Goal: Task Accomplishment & Management: Manage account settings

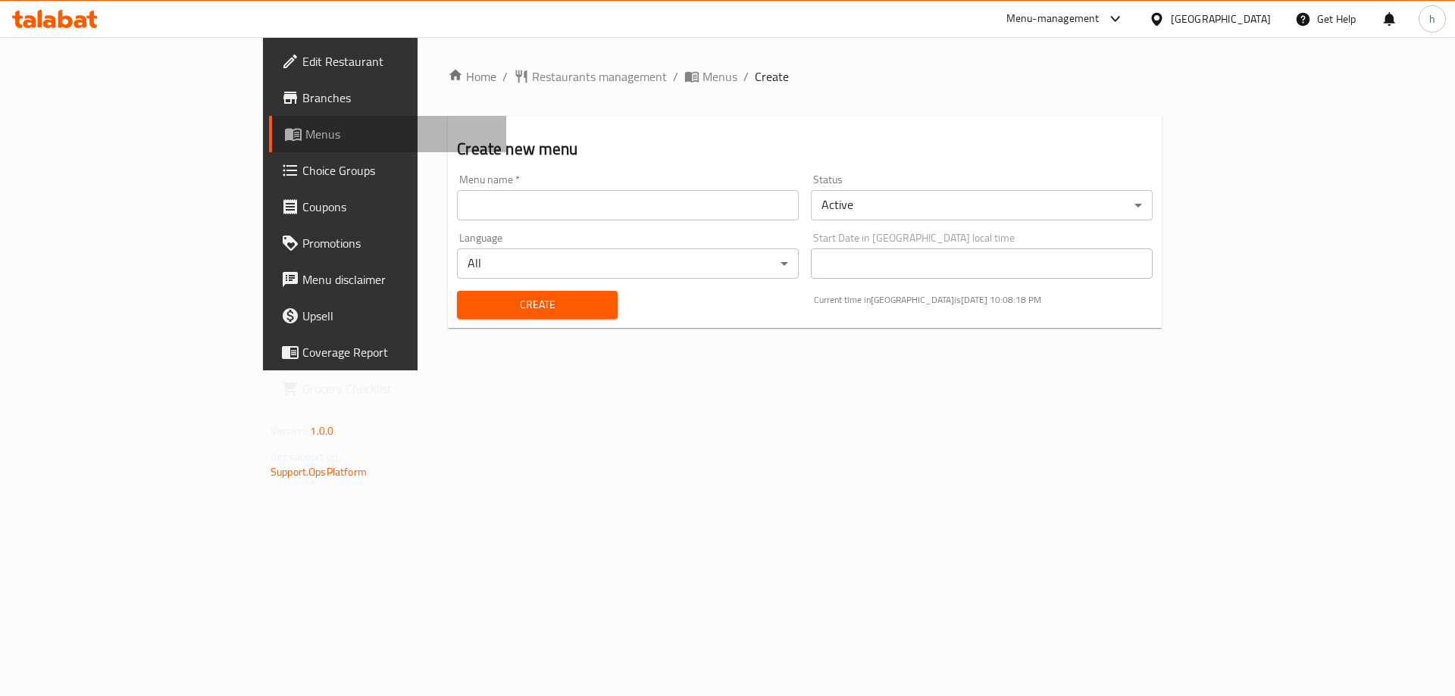
click at [269, 124] on link "Menus" at bounding box center [387, 134] width 237 height 36
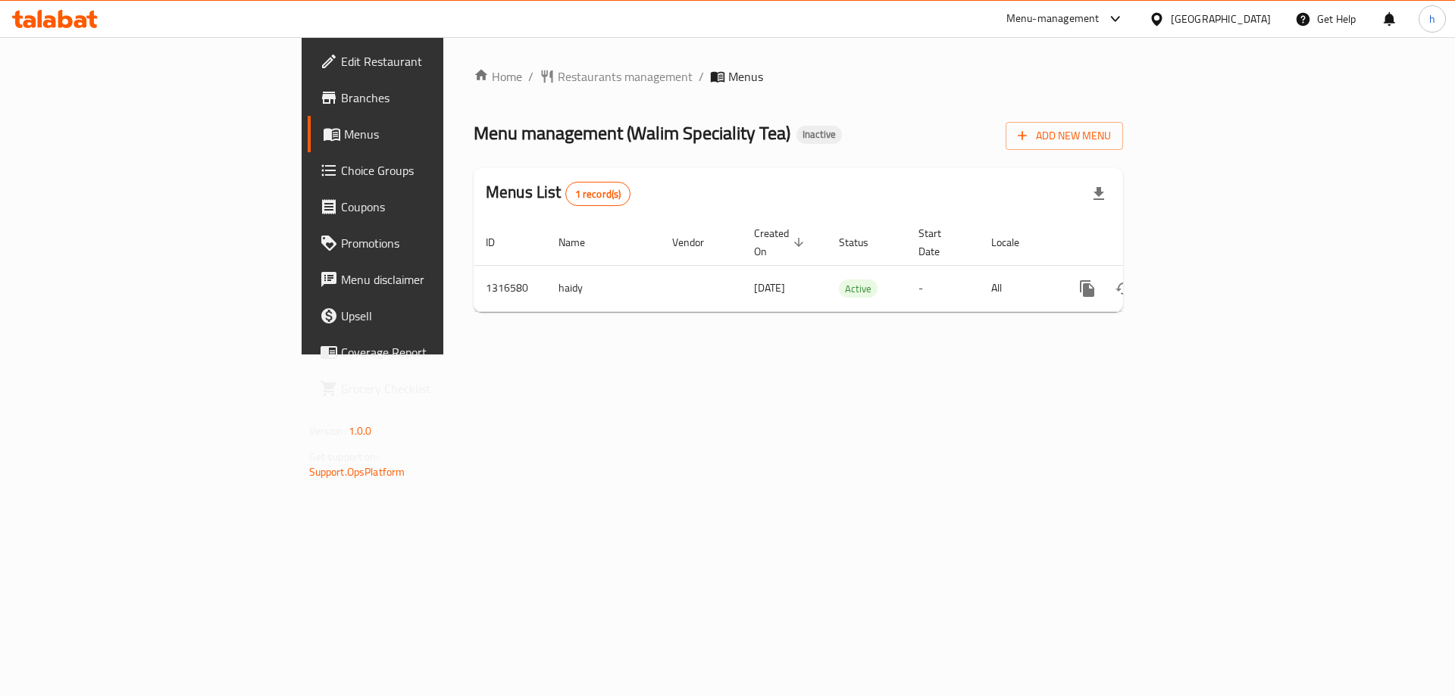
click at [341, 56] on span "Edit Restaurant" at bounding box center [437, 61] width 192 height 18
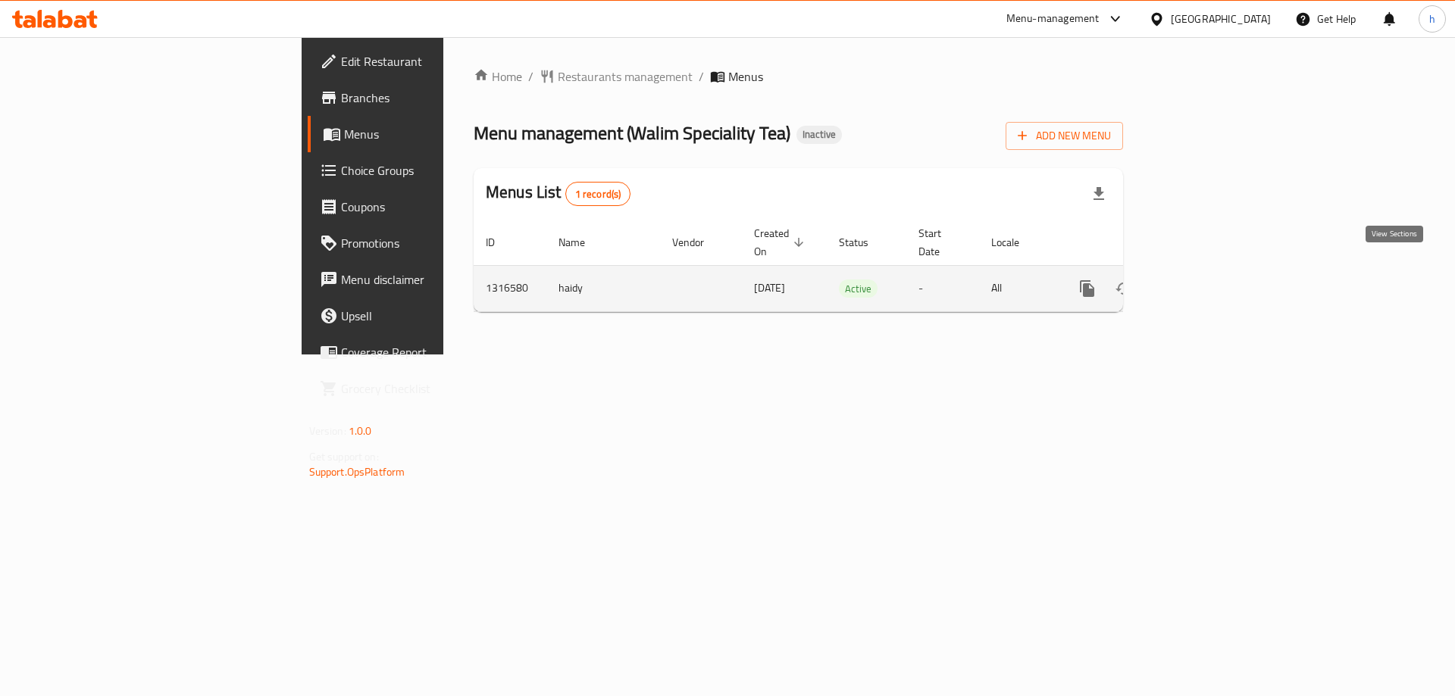
click at [1206, 280] on icon "enhanced table" at bounding box center [1196, 289] width 18 height 18
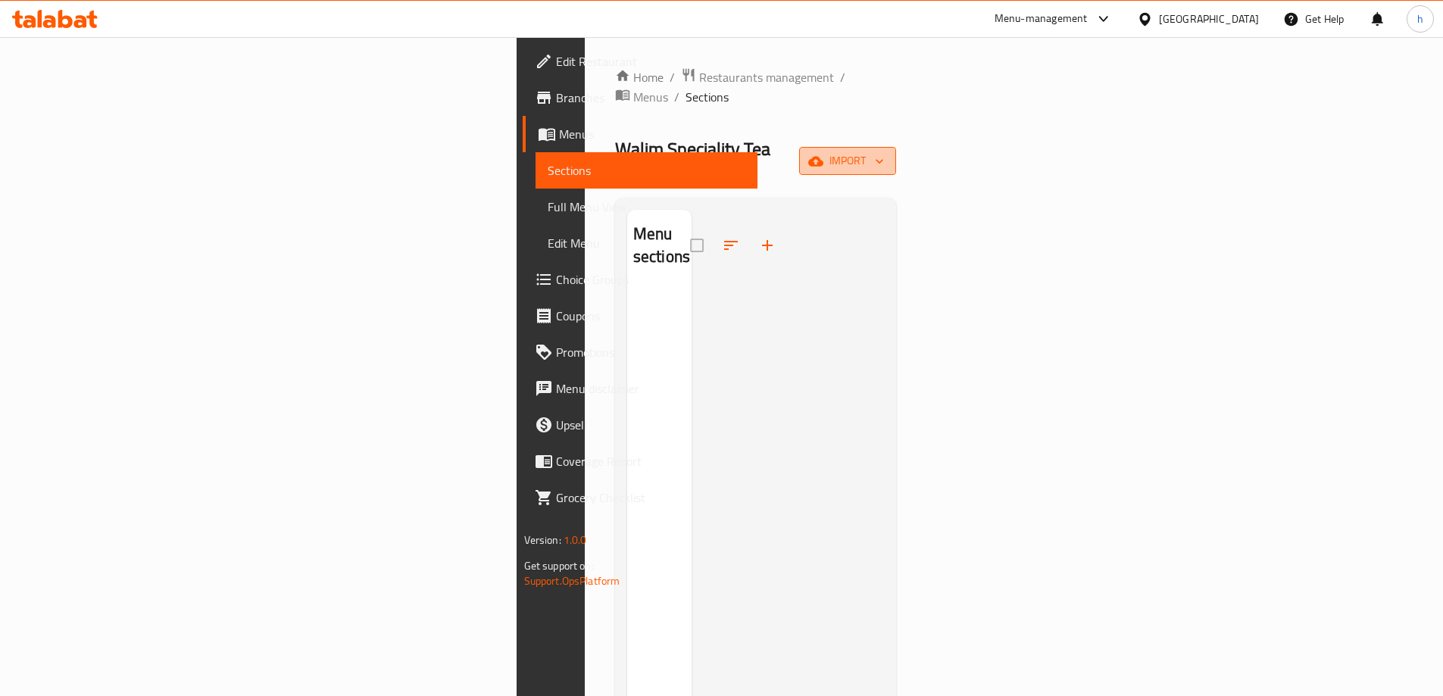
click at [884, 152] on span "import" at bounding box center [848, 161] width 73 height 19
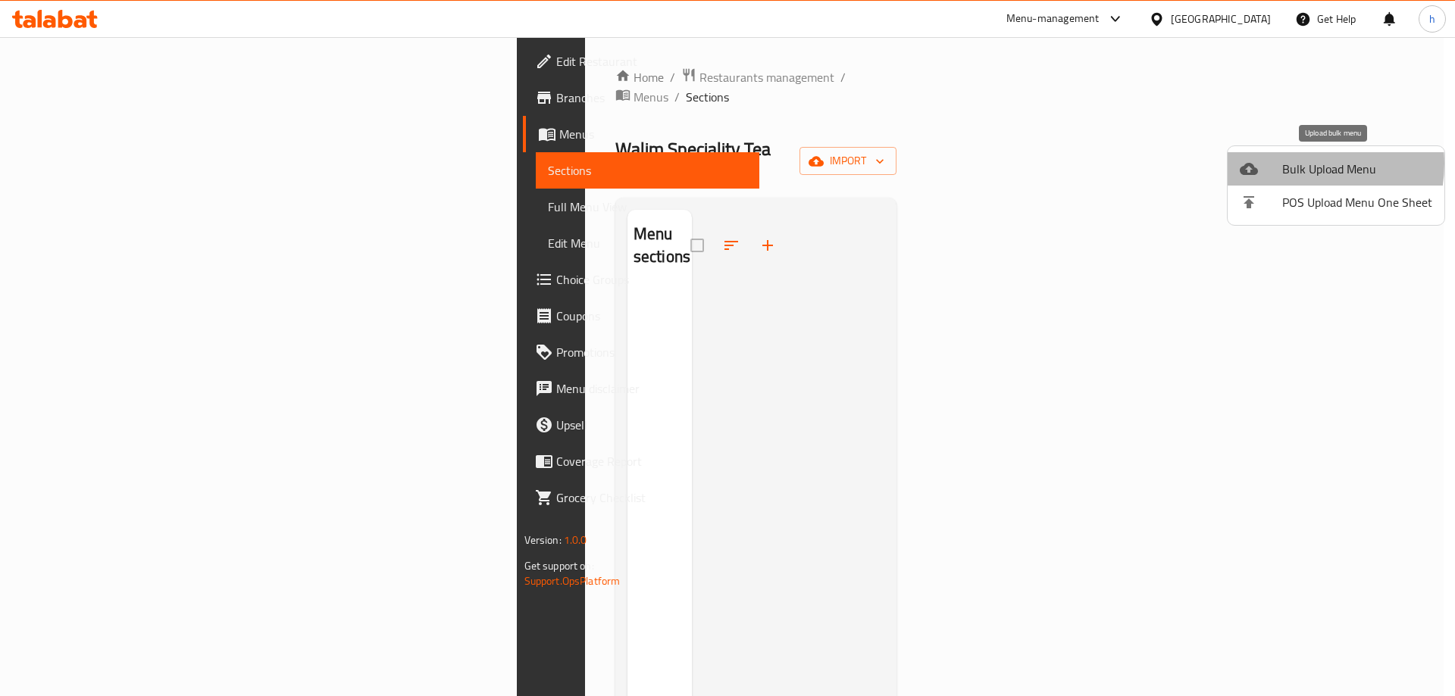
click at [1293, 164] on span "Bulk Upload Menu" at bounding box center [1357, 169] width 150 height 18
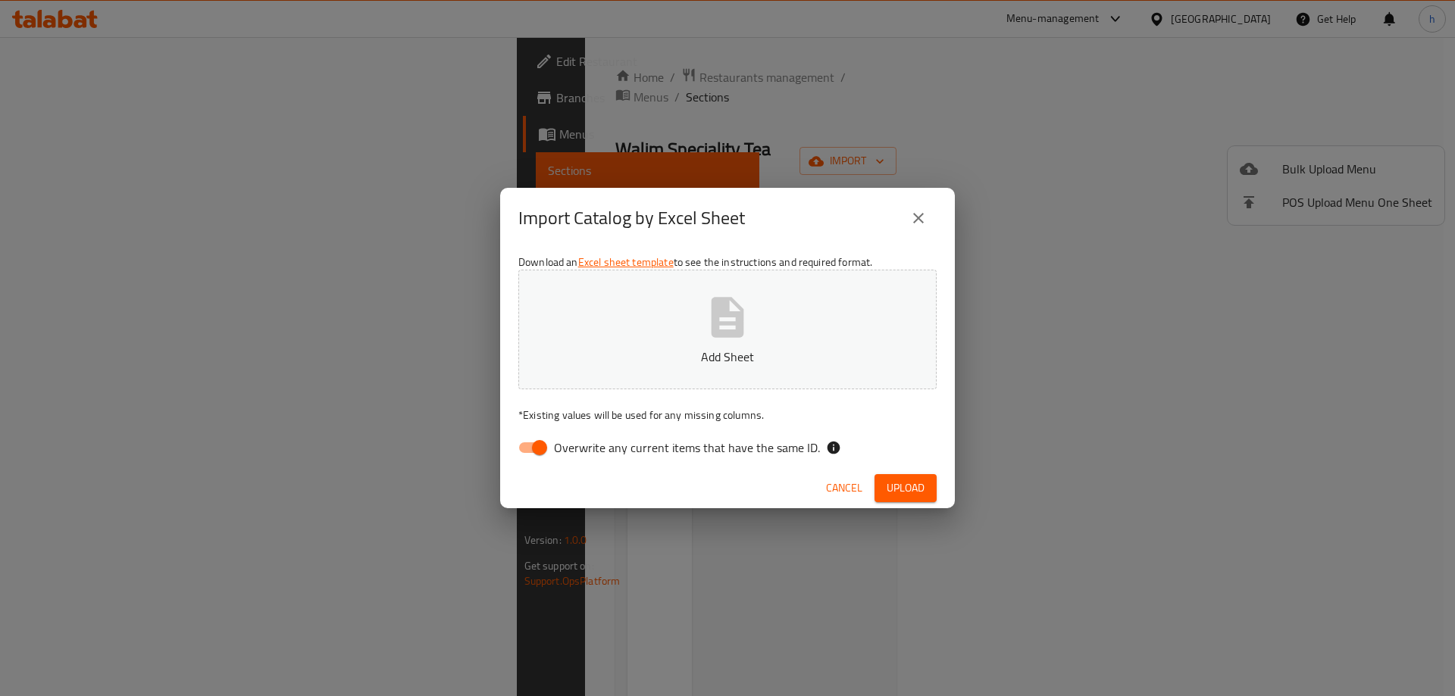
click at [540, 447] on input "Overwrite any current items that have the same ID." at bounding box center [539, 447] width 86 height 29
checkbox input "false"
click at [913, 493] on span "Upload" at bounding box center [906, 488] width 38 height 19
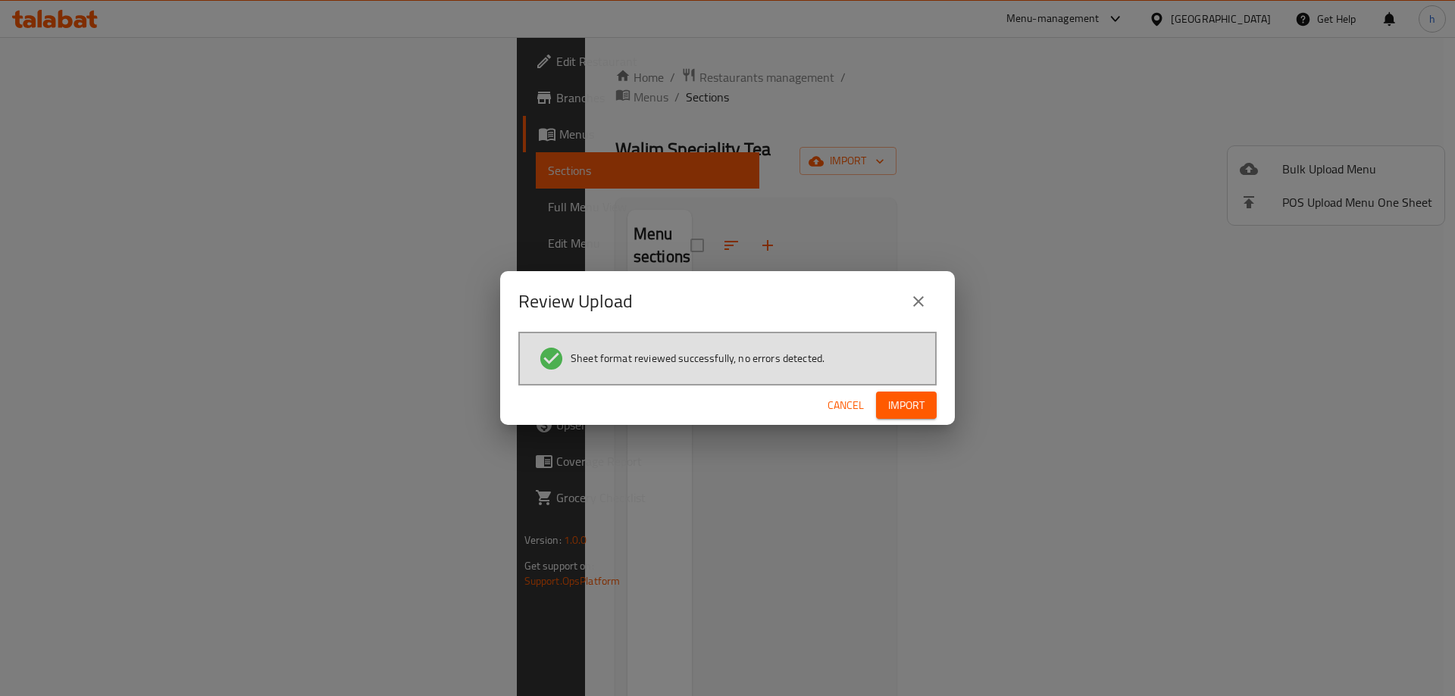
click at [900, 409] on span "Import" at bounding box center [906, 405] width 36 height 19
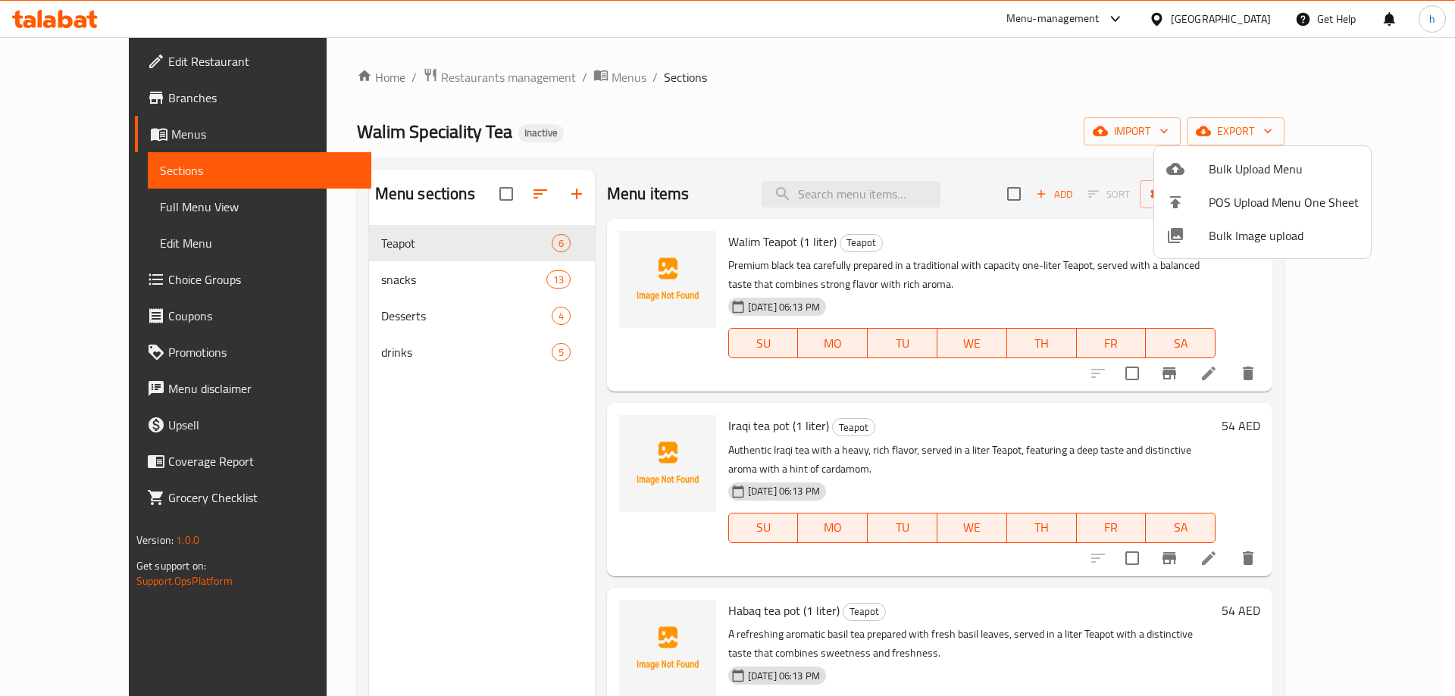
click at [1084, 108] on div at bounding box center [727, 348] width 1455 height 696
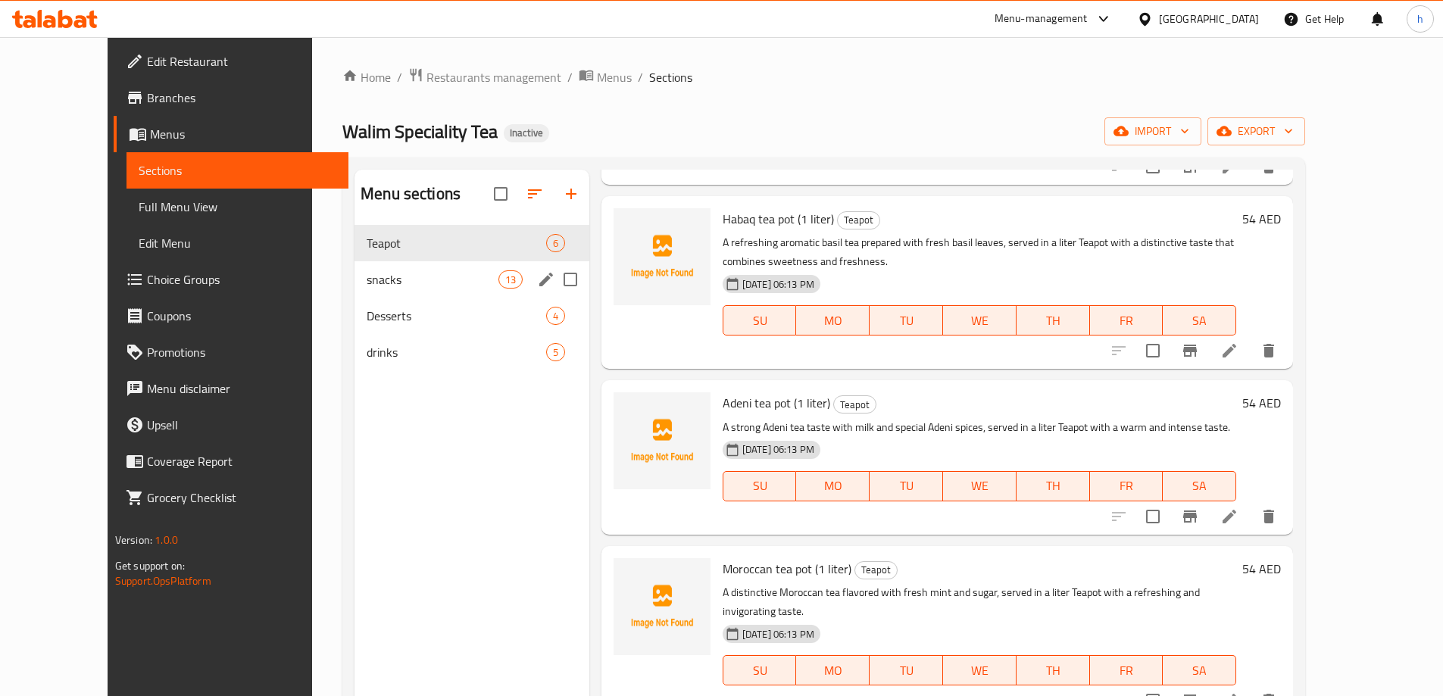
click at [355, 266] on div "snacks 13" at bounding box center [472, 279] width 235 height 36
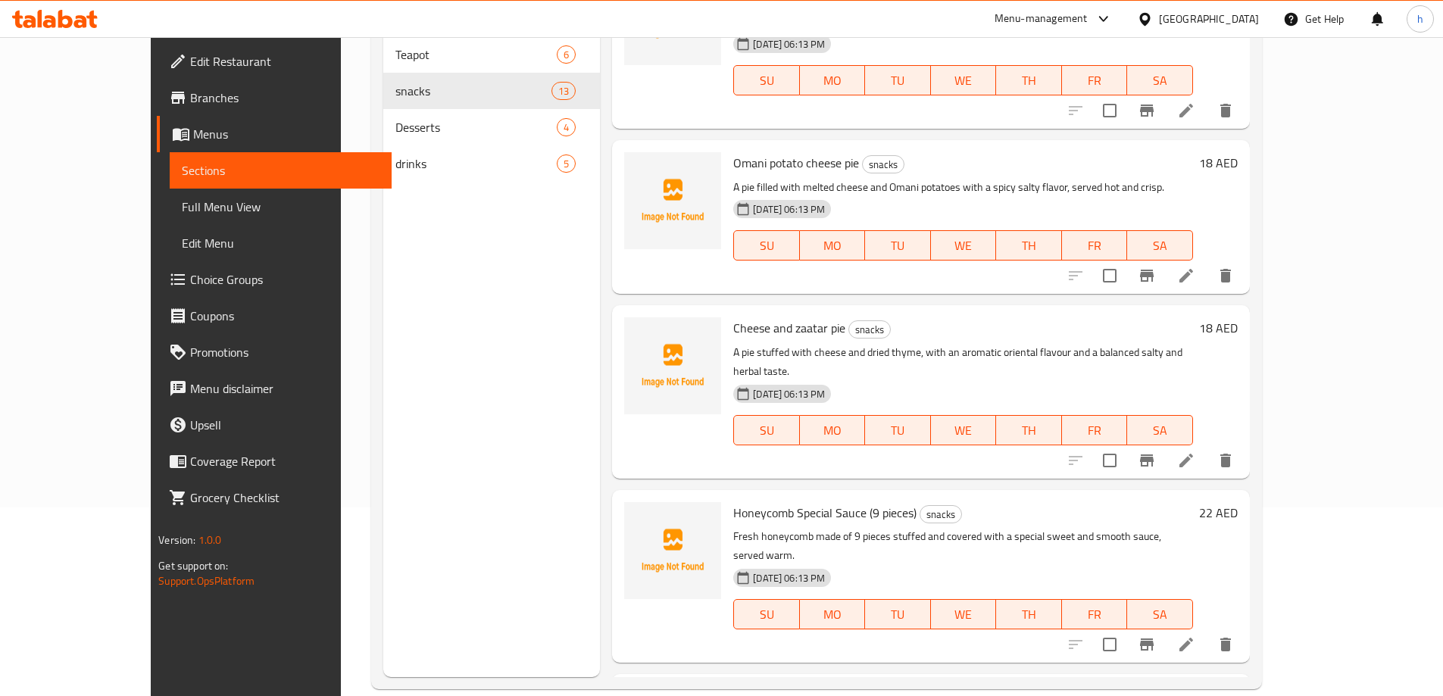
scroll to position [212, 0]
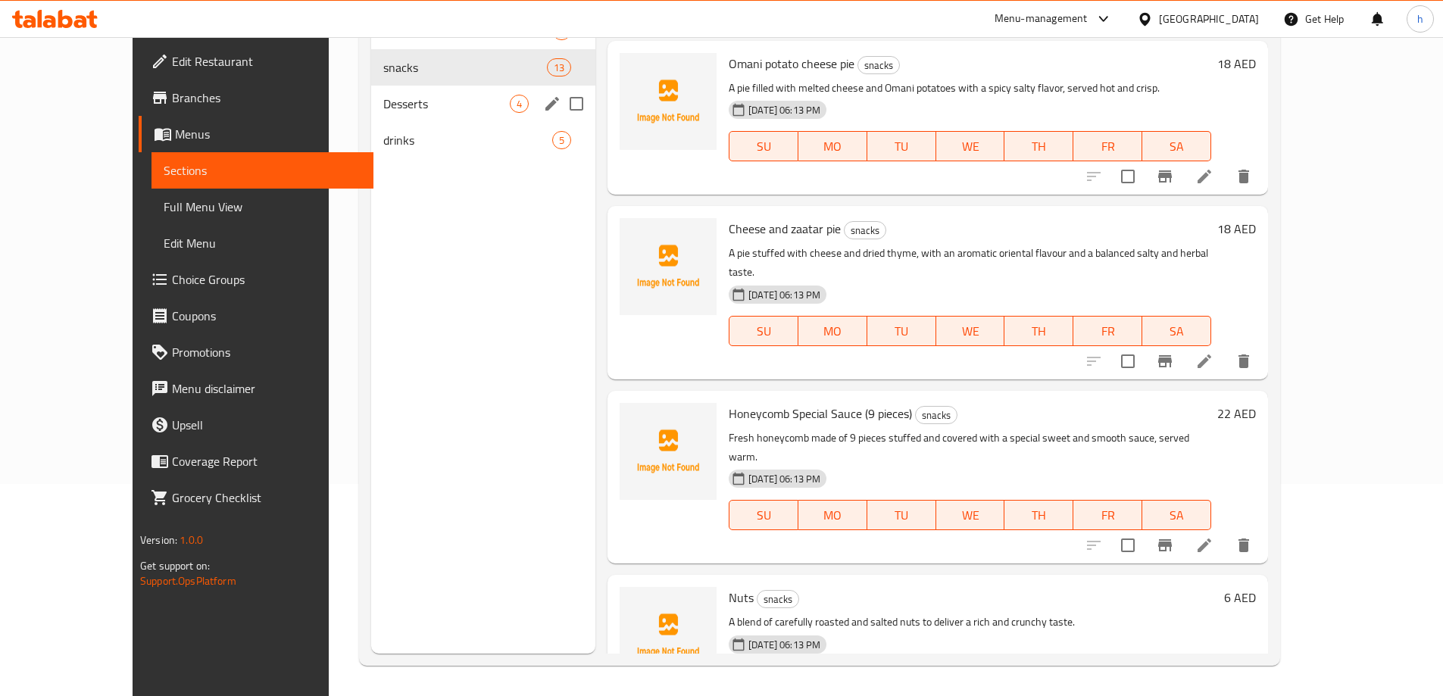
drag, startPoint x: 402, startPoint y: 92, endPoint x: 441, endPoint y: 143, distance: 64.9
click at [402, 92] on div "Desserts 4" at bounding box center [483, 104] width 224 height 36
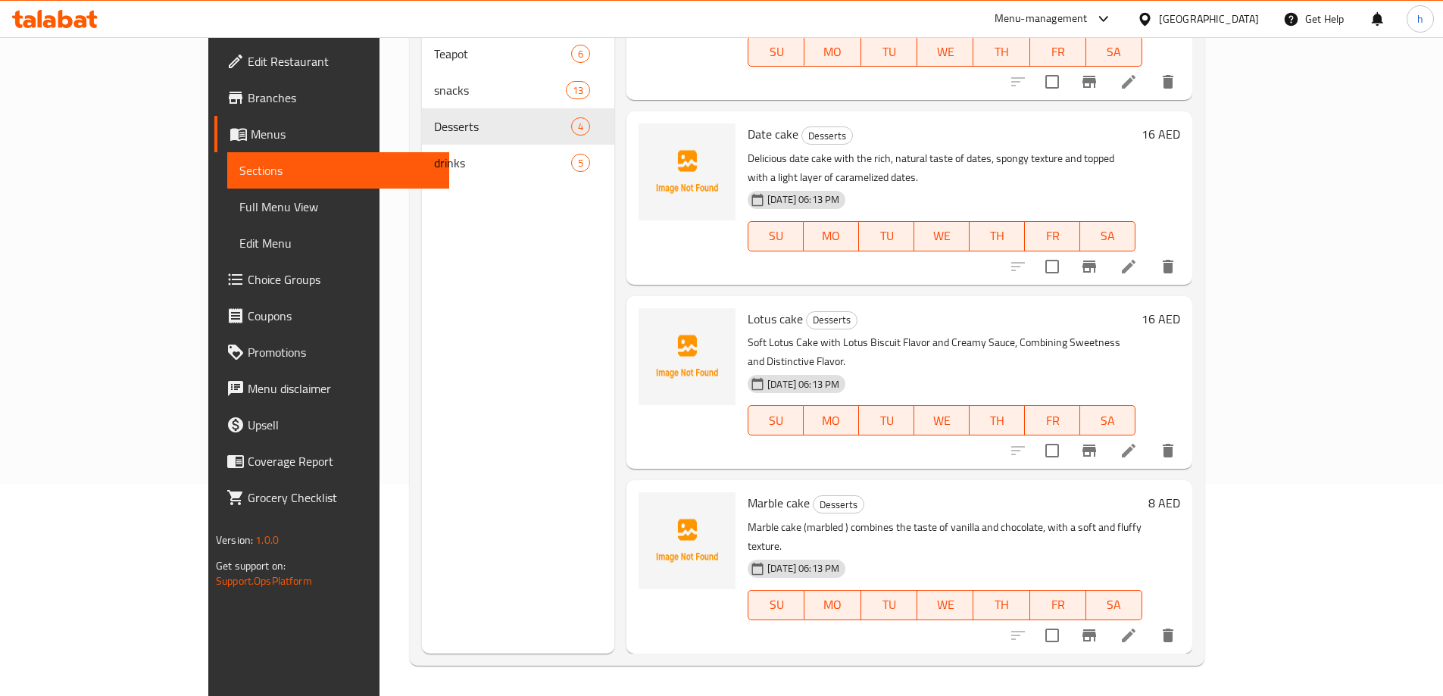
scroll to position [4, 0]
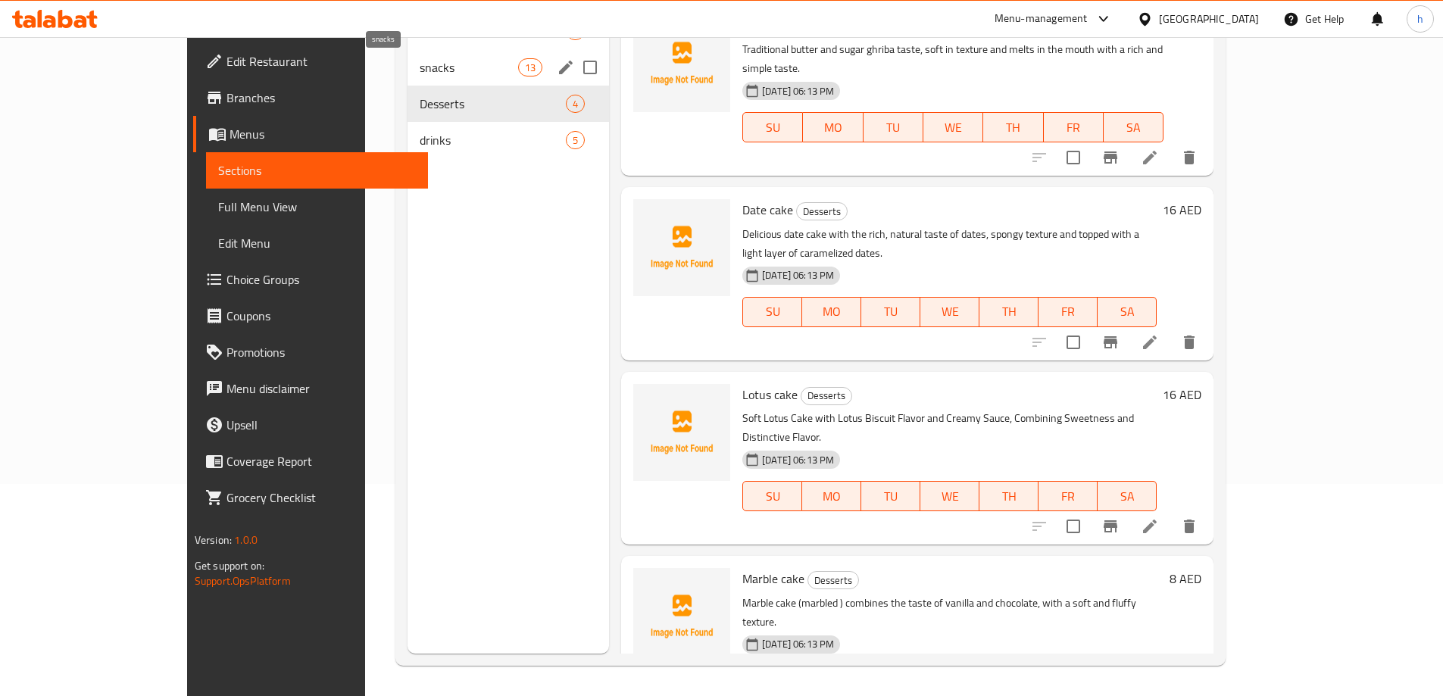
click at [449, 69] on span "snacks" at bounding box center [469, 67] width 99 height 18
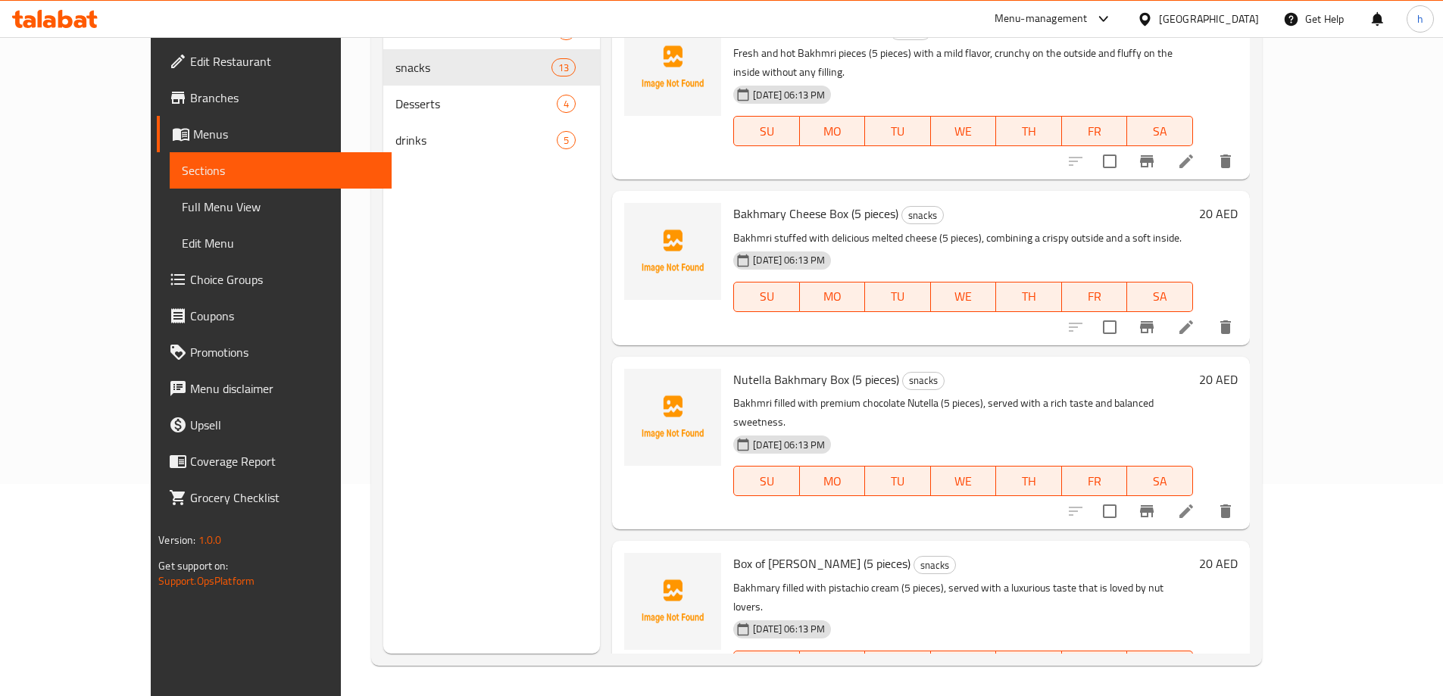
click at [1262, 520] on div "Menu sections Teapot 6 snacks 13 Desserts 4 drinks 5 Menu items Add Sort Manage…" at bounding box center [816, 305] width 890 height 721
click at [1250, 164] on div "Menu items Add Sort Manage items Plain Bakhmary Box (5 pieces) snacks Fresh and…" at bounding box center [924, 306] width 649 height 696
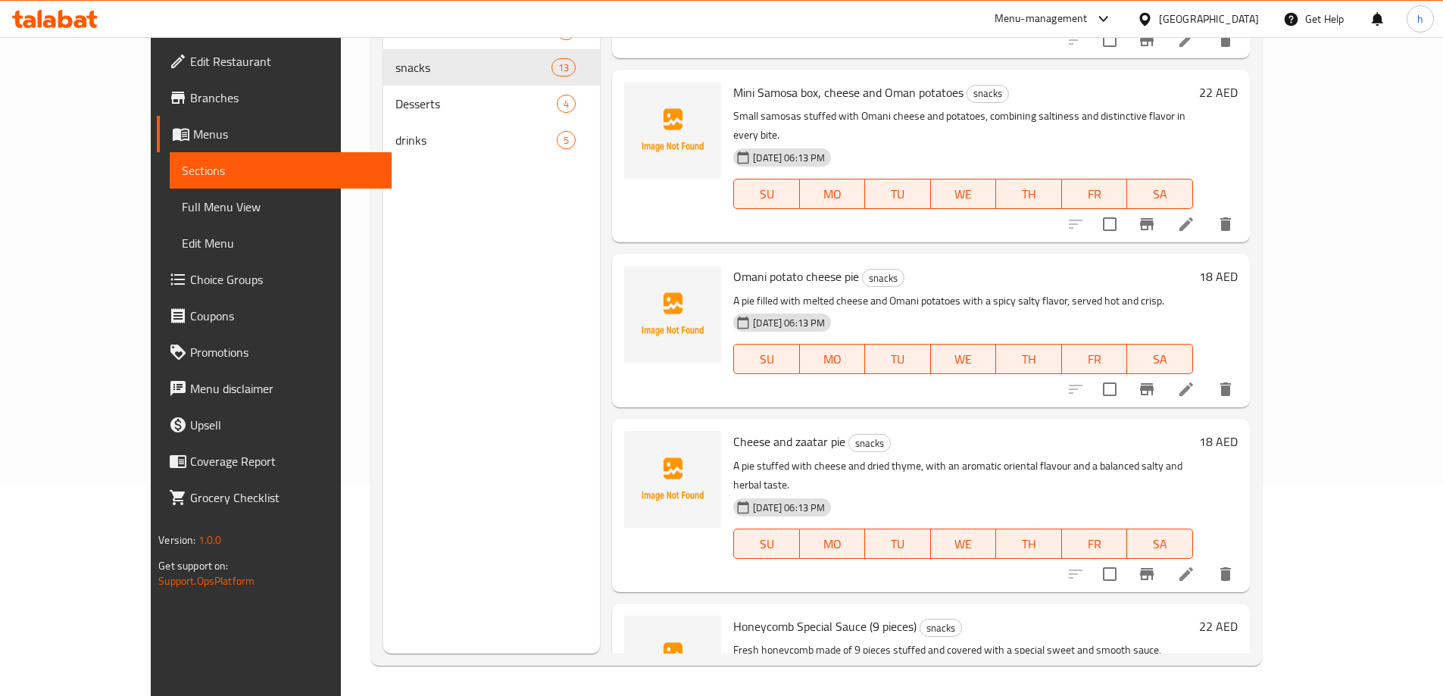
scroll to position [1512, 0]
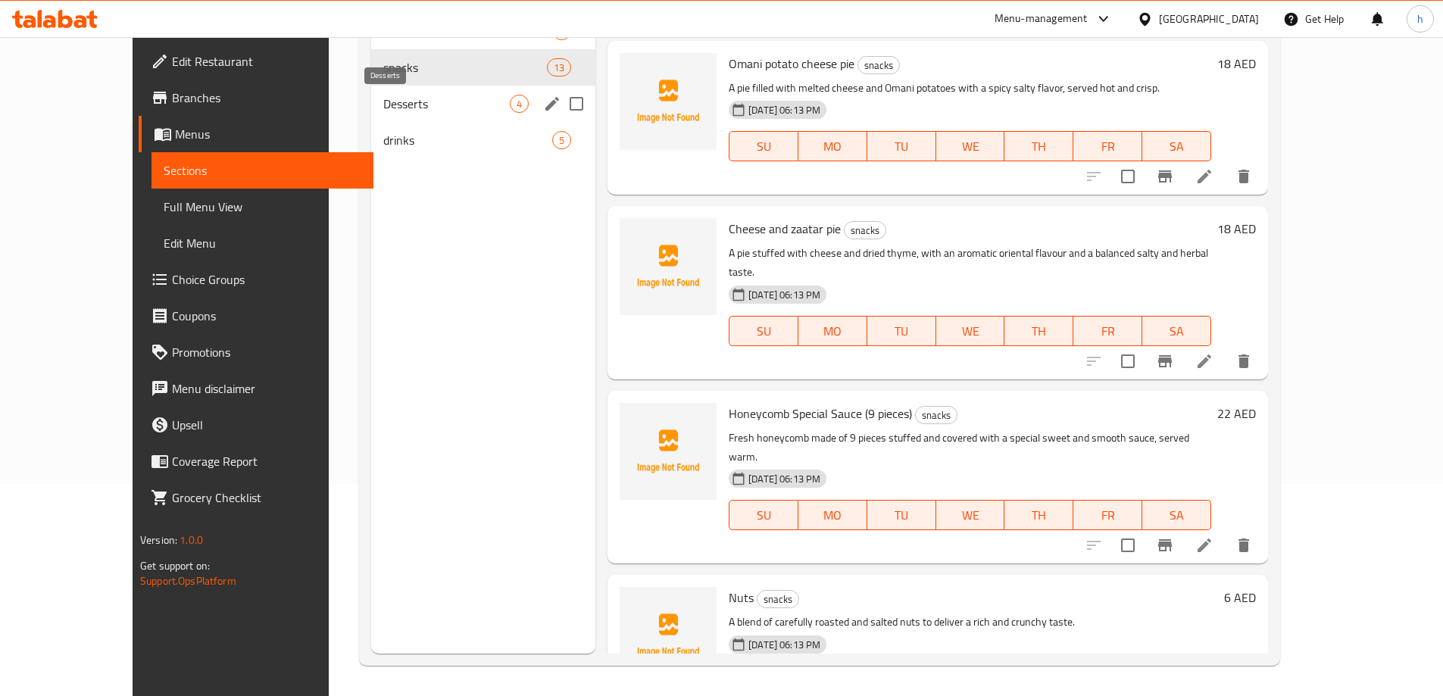
drag, startPoint x: 362, startPoint y: 110, endPoint x: 411, endPoint y: 147, distance: 61.1
click at [383, 110] on span "Desserts" at bounding box center [446, 104] width 127 height 18
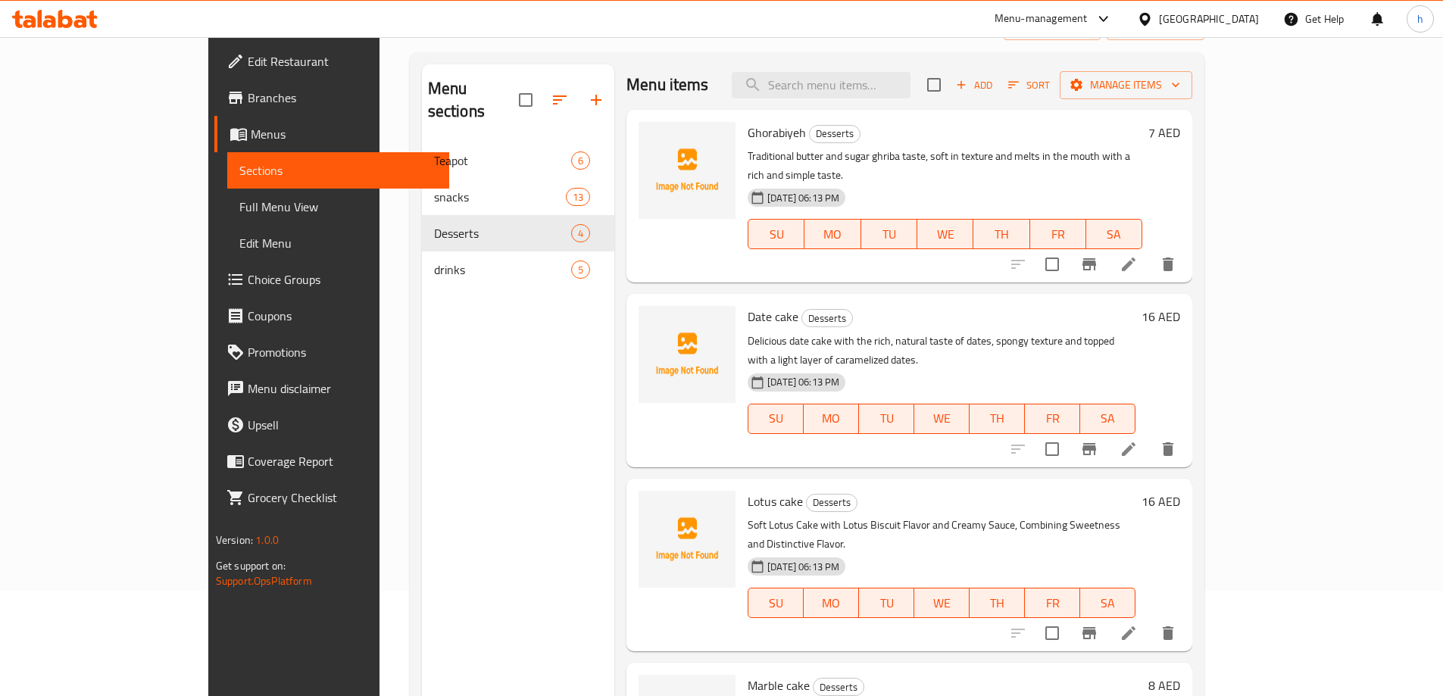
scroll to position [212, 0]
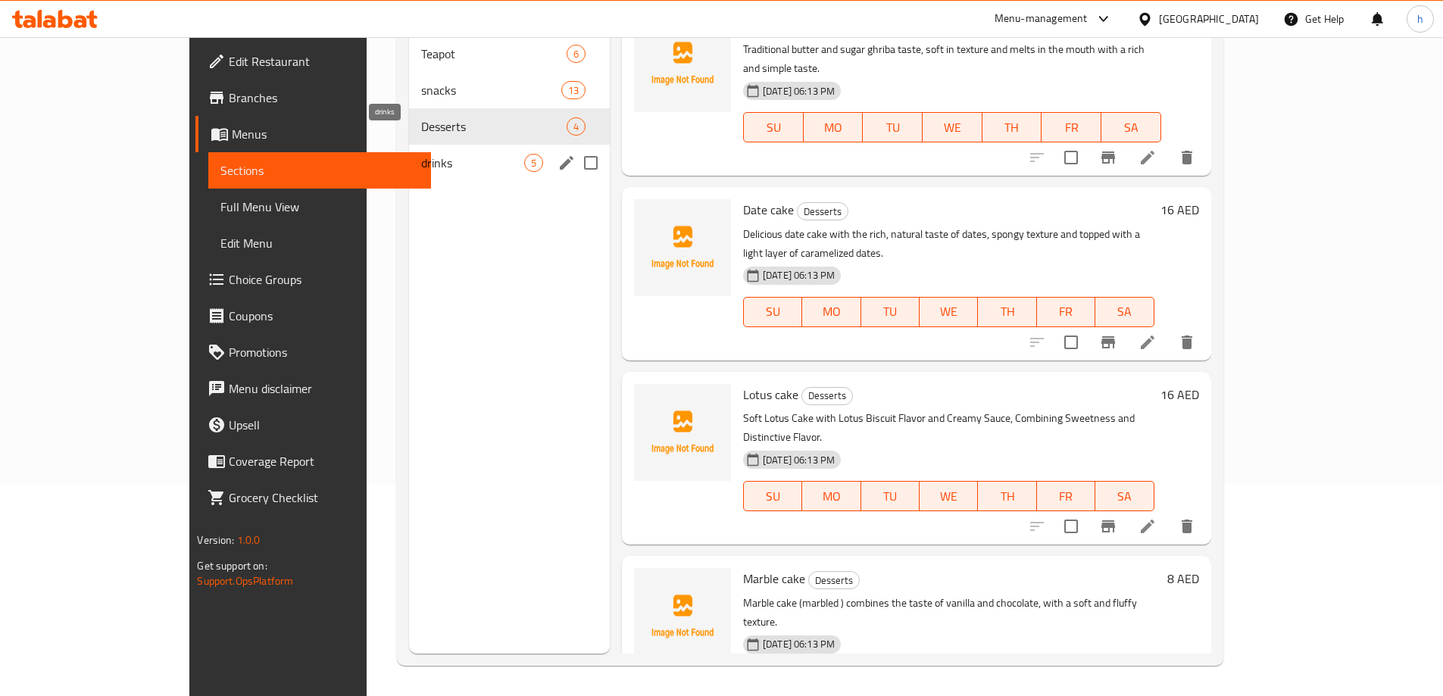
click at [421, 154] on span "drinks" at bounding box center [472, 163] width 102 height 18
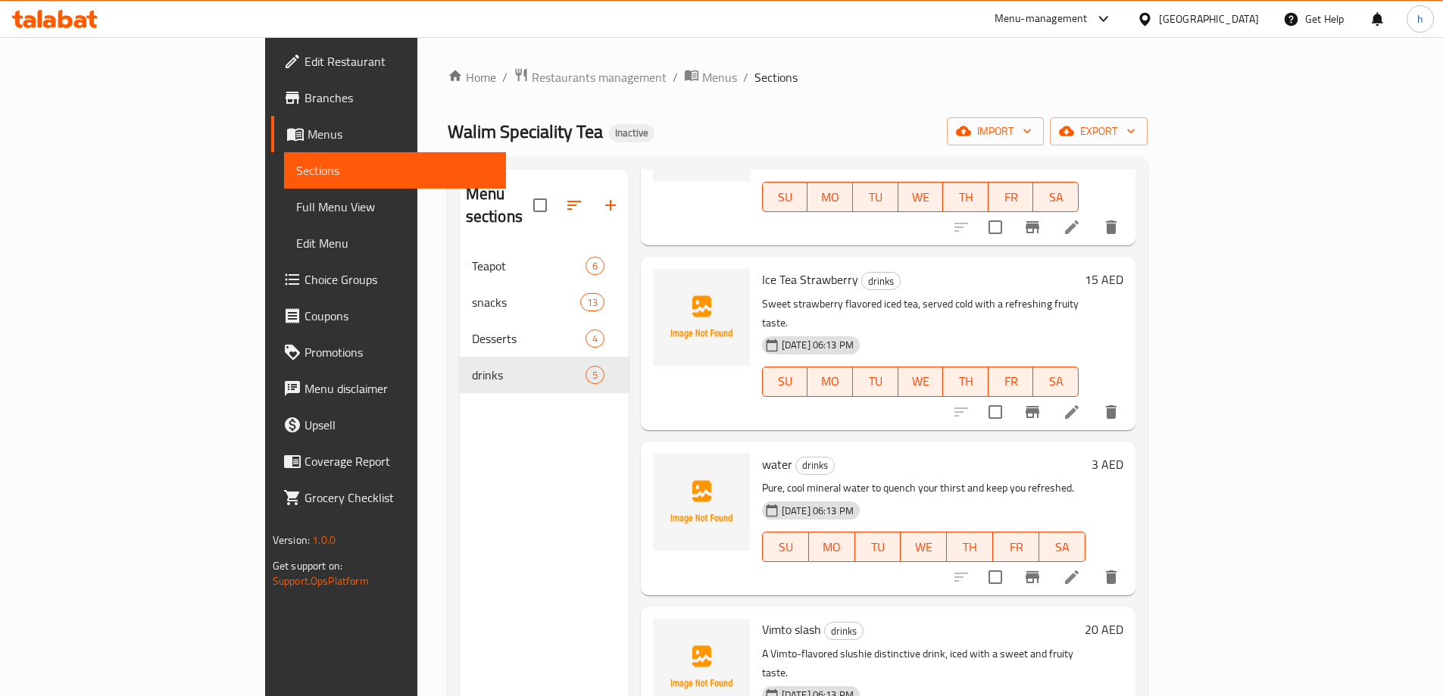
click at [296, 201] on span "Full Menu View" at bounding box center [395, 207] width 198 height 18
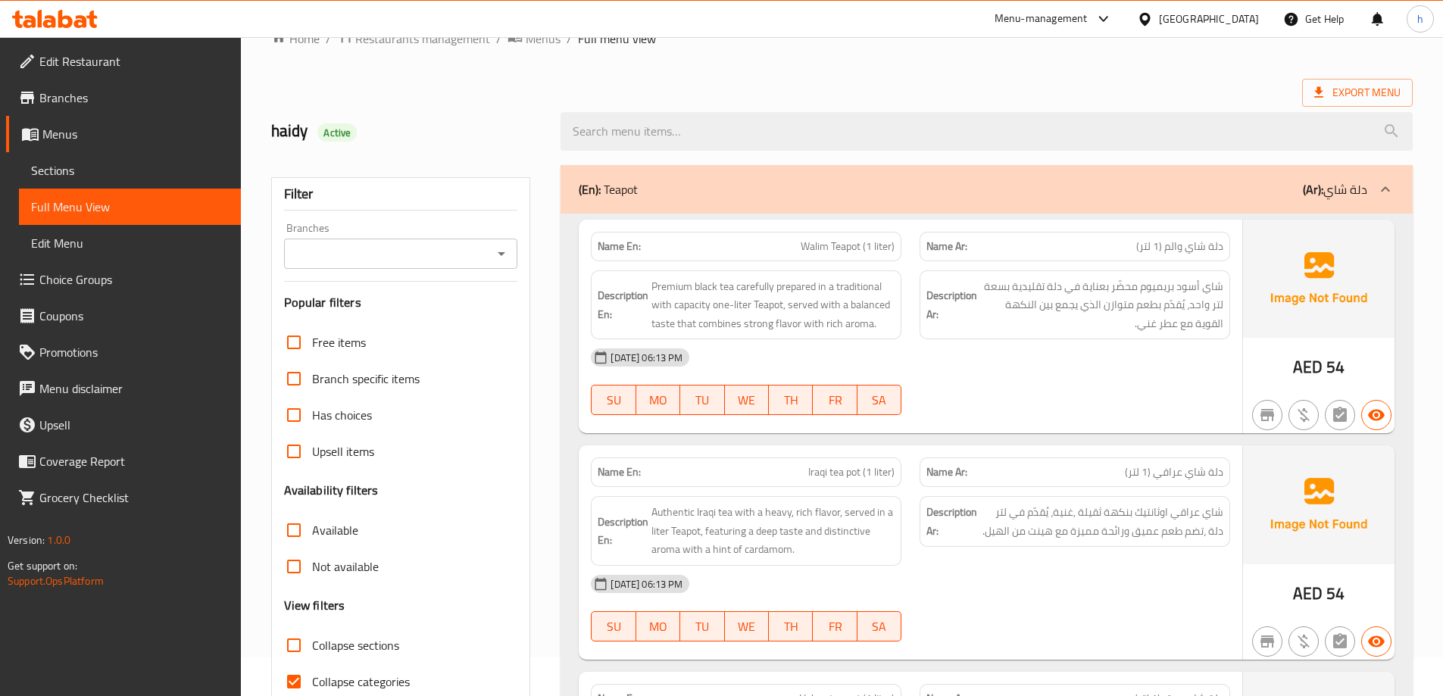
scroll to position [76, 0]
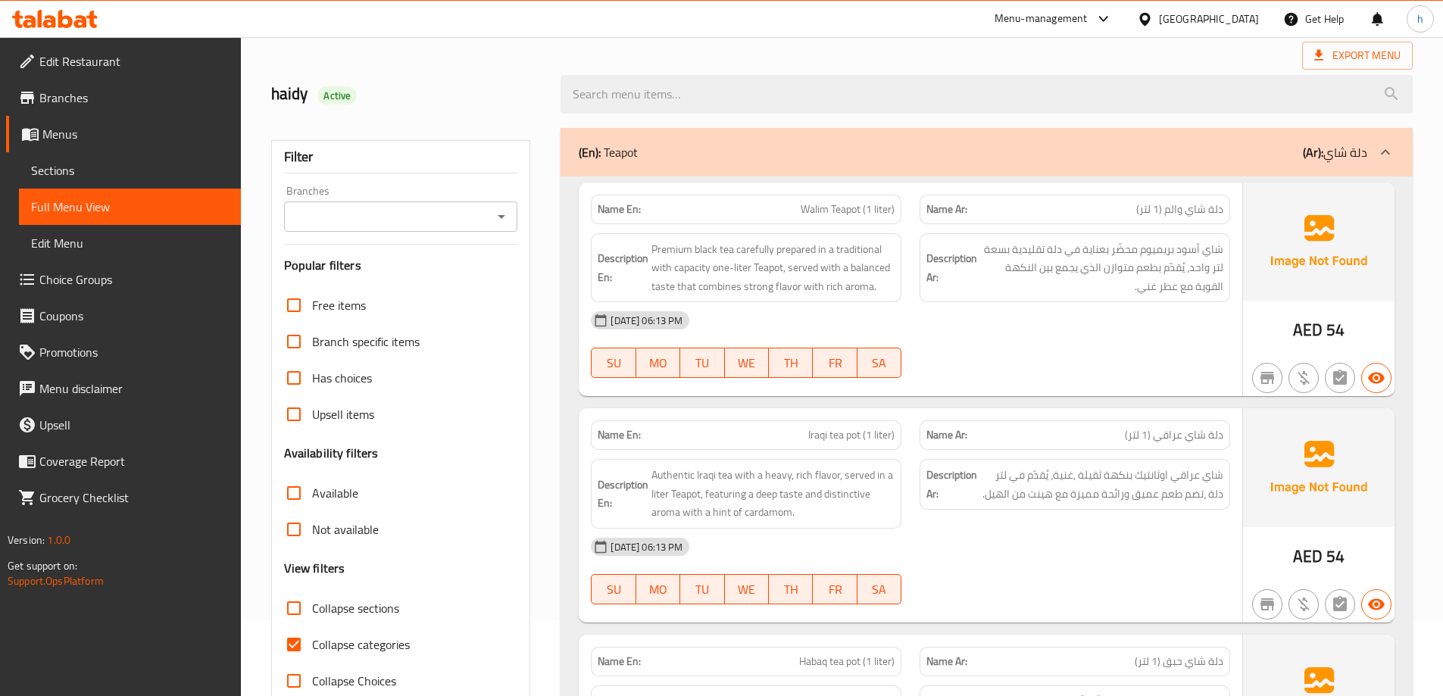
click at [285, 652] on input "Collapse categories" at bounding box center [294, 645] width 36 height 36
checkbox input "false"
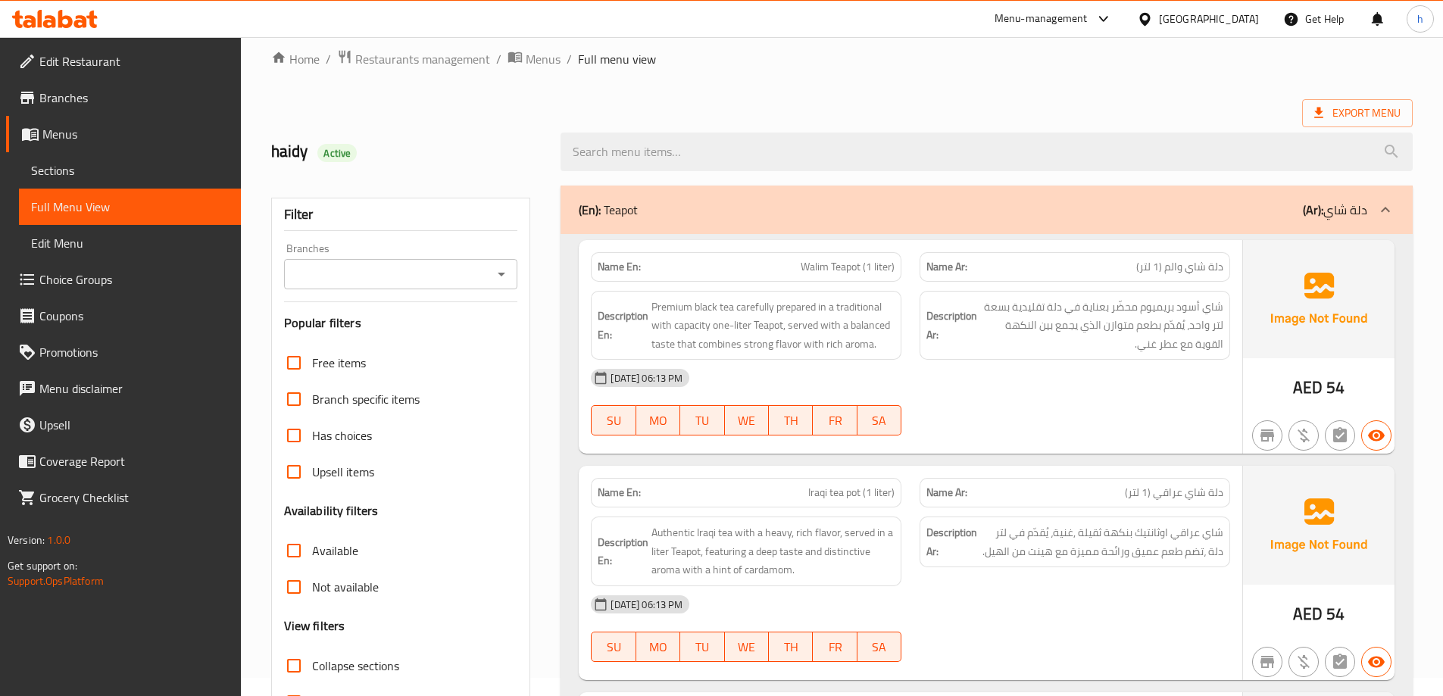
scroll to position [0, 0]
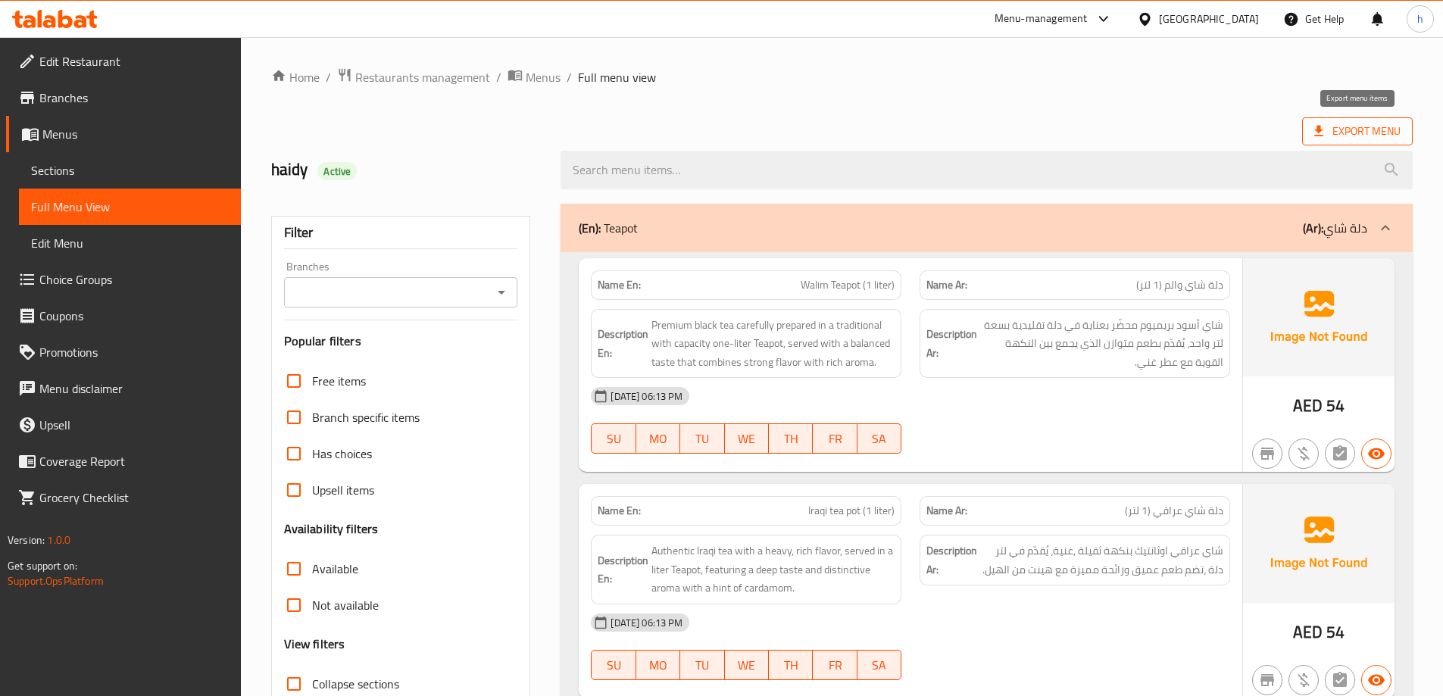
click at [1369, 120] on span "Export Menu" at bounding box center [1358, 131] width 111 height 28
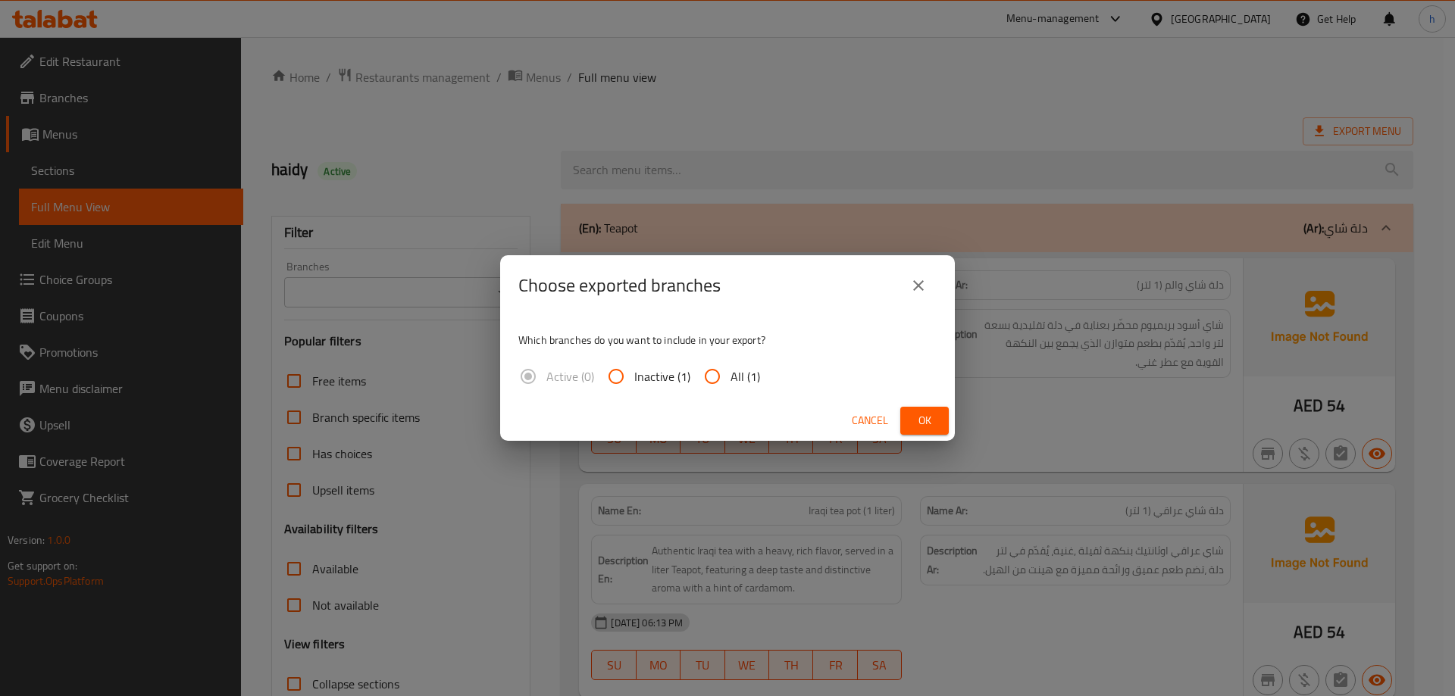
click at [718, 377] on input "All (1)" at bounding box center [712, 376] width 36 height 36
radio input "true"
click at [934, 412] on span "Ok" at bounding box center [924, 420] width 24 height 19
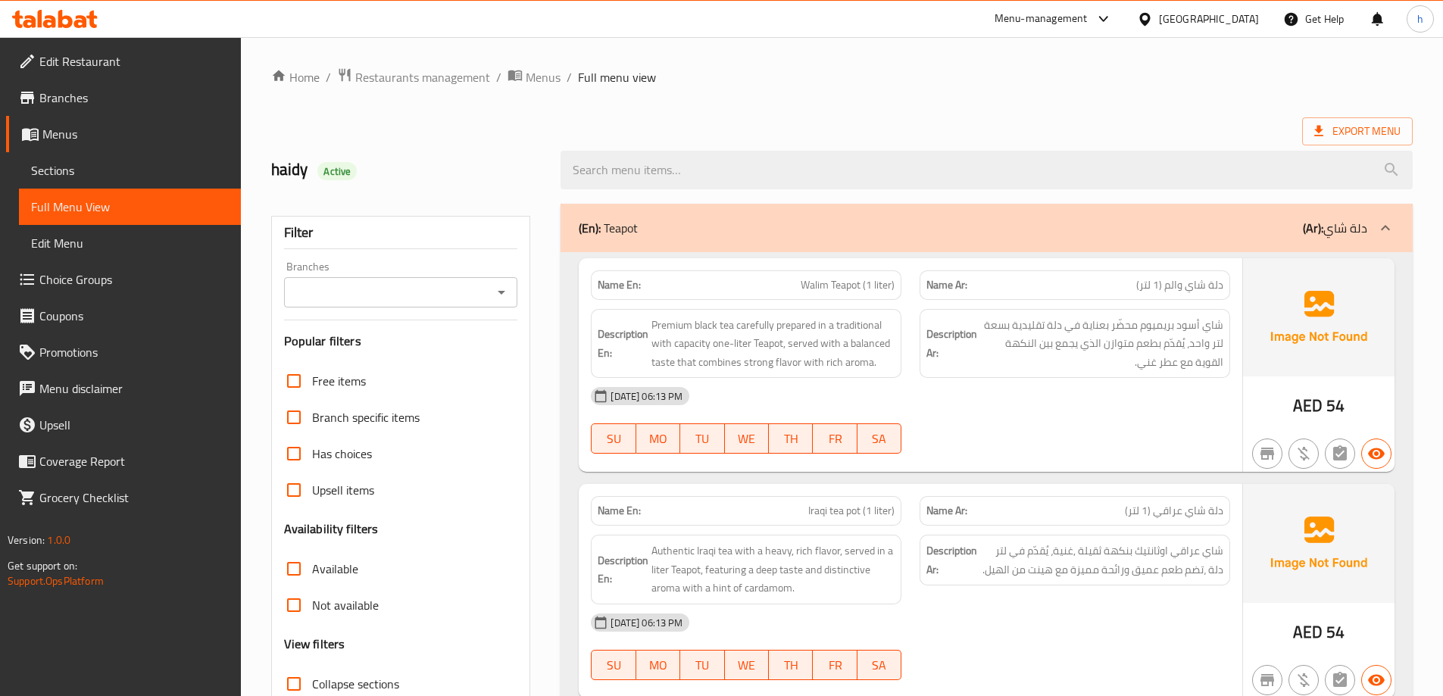
click at [42, 89] on span "Branches" at bounding box center [133, 98] width 189 height 18
